Goal: Information Seeking & Learning: Learn about a topic

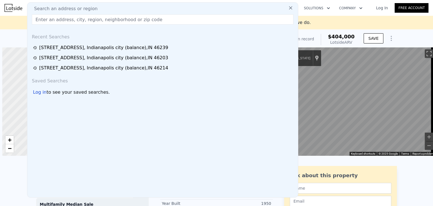
scroll to position [0, 2]
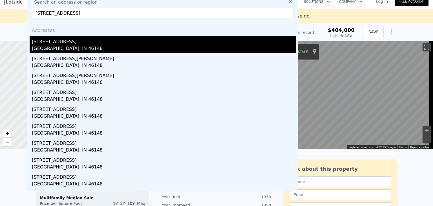
type input "[STREET_ADDRESS]"
click at [58, 46] on div "[GEOGRAPHIC_DATA], IN 46148" at bounding box center [164, 49] width 264 height 8
type input "4"
type input "6"
type input "1"
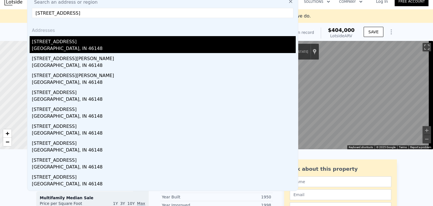
type input "2"
type input "2760"
type input "3168"
type input "4879"
type input "11238"
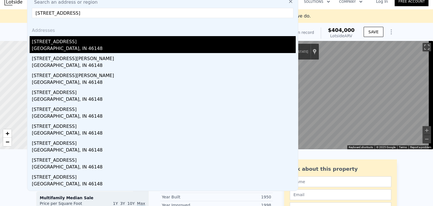
type input "$ 160,000"
type input "4"
type input "$ 73,264"
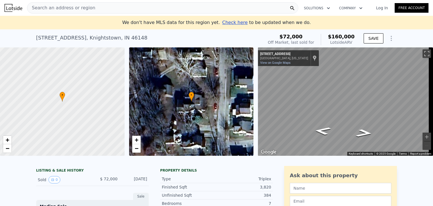
click at [59, 8] on span "Search an address or region" at bounding box center [61, 8] width 68 height 7
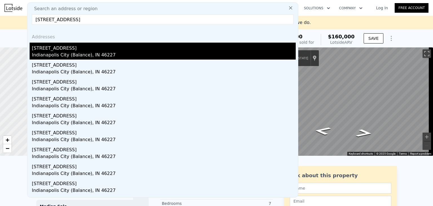
type input "[STREET_ADDRESS]"
click at [56, 51] on div "[STREET_ADDRESS]" at bounding box center [164, 47] width 264 height 9
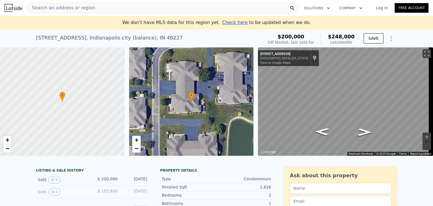
click at [62, 9] on span "Search an address or region" at bounding box center [61, 8] width 68 height 7
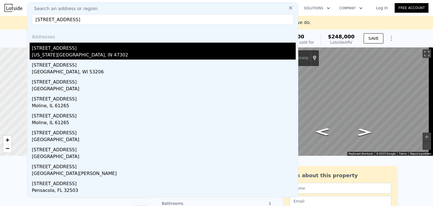
type input "[STREET_ADDRESS]"
click at [58, 49] on div "[STREET_ADDRESS]" at bounding box center [164, 47] width 264 height 9
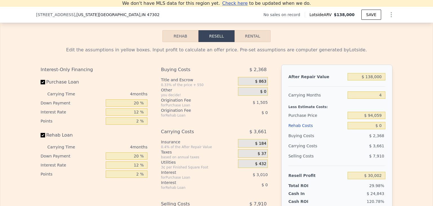
scroll to position [793, 0]
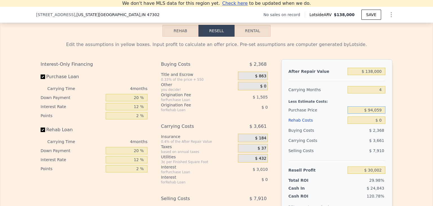
click at [383, 114] on input "$ 94,059" at bounding box center [367, 109] width 38 height 7
type input "$ 27,500"
type input "$ 99,975"
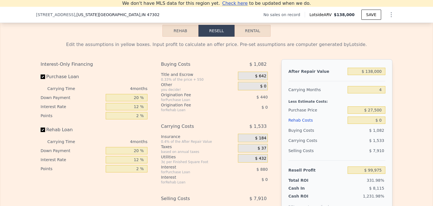
click at [385, 128] on div "After Repair Value $ 138,000 Carrying Months 4 Less Estimate Costs: Purchase Pr…" at bounding box center [337, 137] width 111 height 157
